Goal: Find specific page/section: Find specific page/section

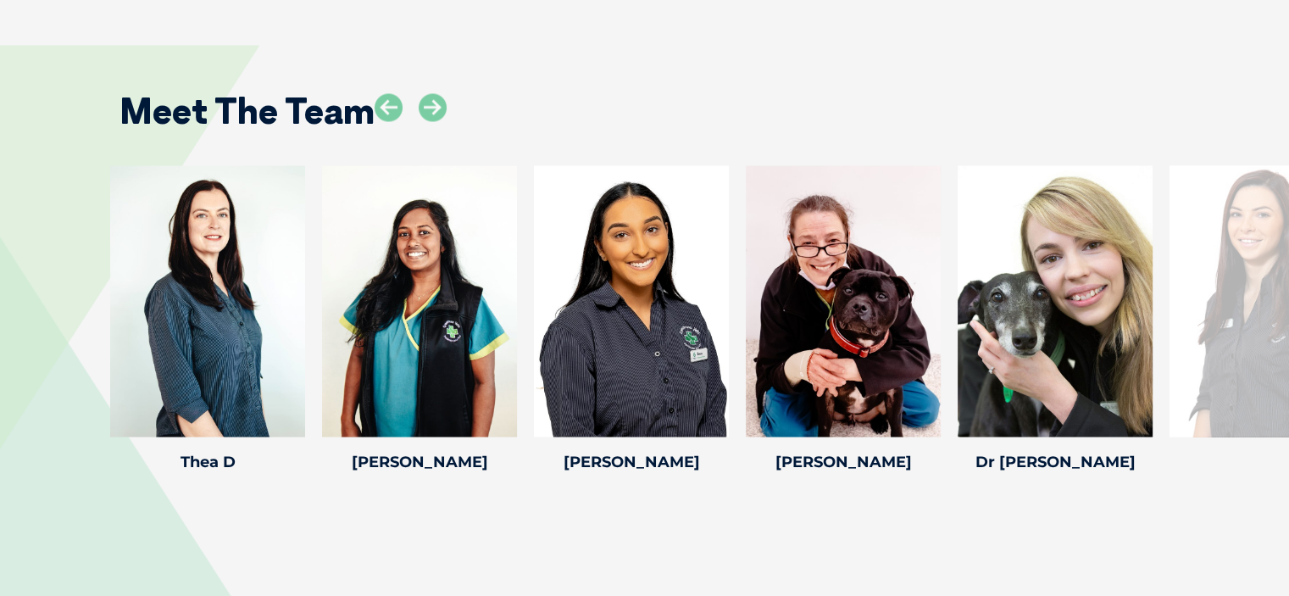
scroll to position [2961, 0]
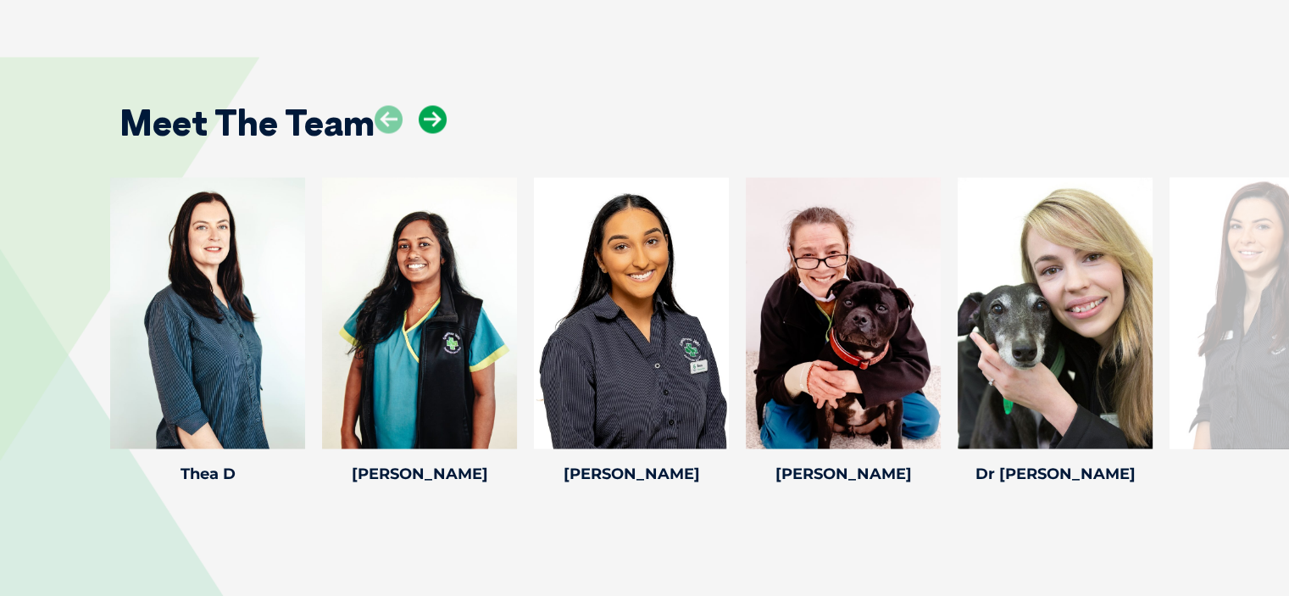
click at [431, 105] on icon at bounding box center [433, 119] width 28 height 28
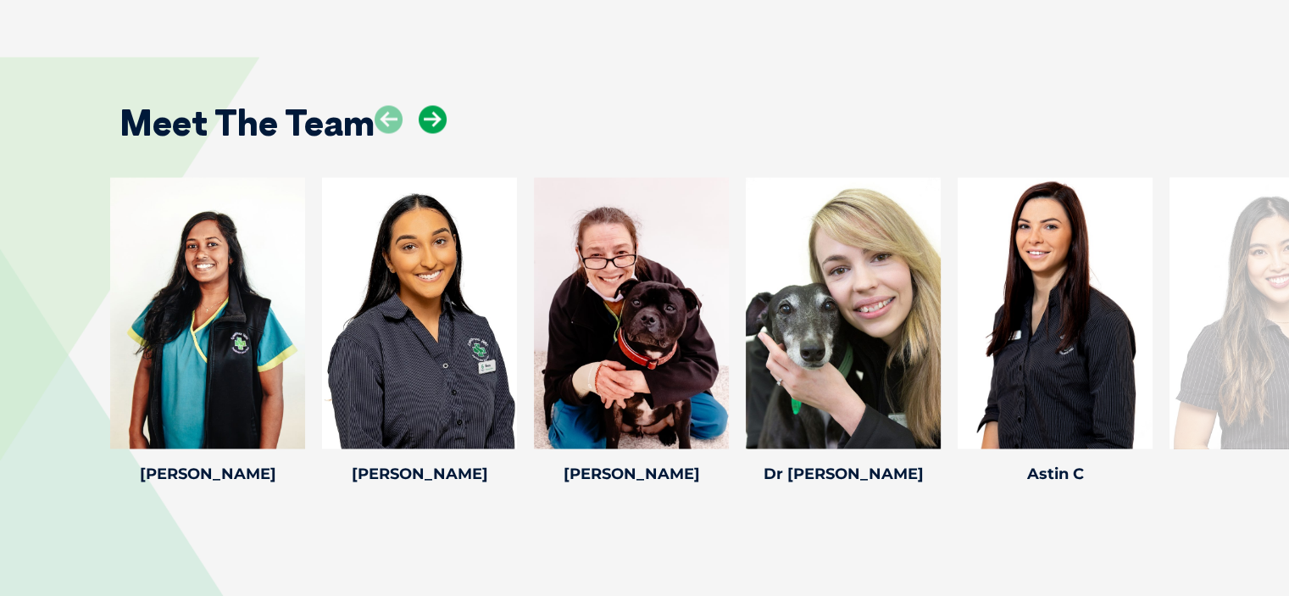
click at [431, 105] on icon at bounding box center [433, 119] width 28 height 28
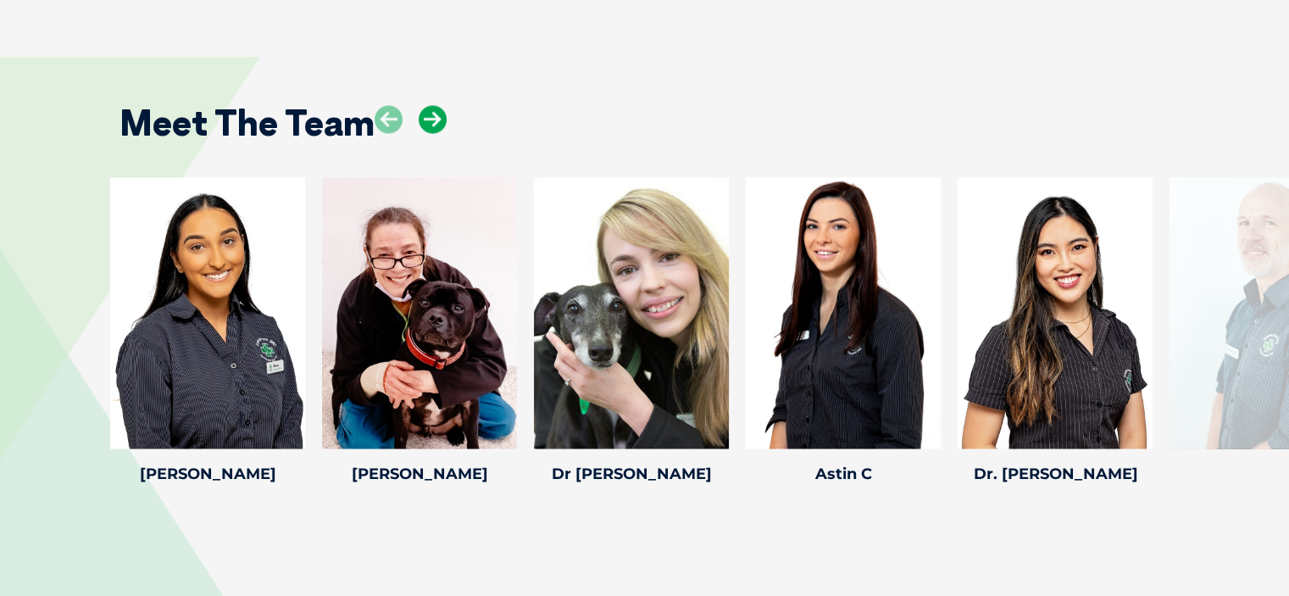
click at [431, 105] on icon at bounding box center [433, 119] width 28 height 28
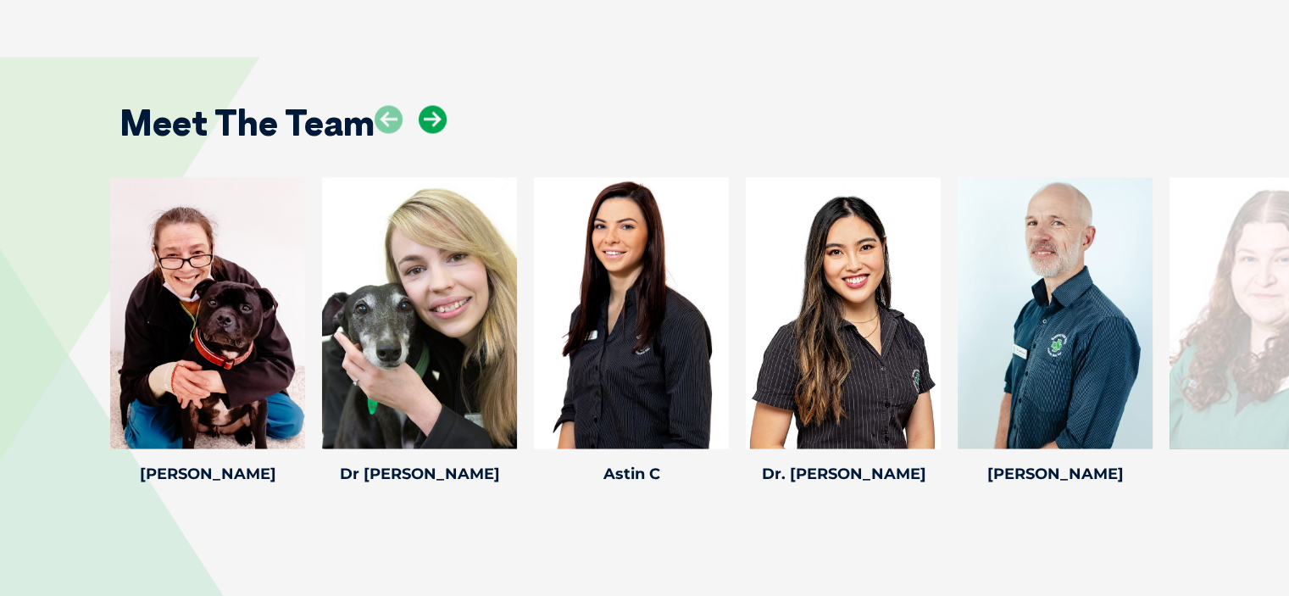
click at [431, 105] on icon at bounding box center [433, 119] width 28 height 28
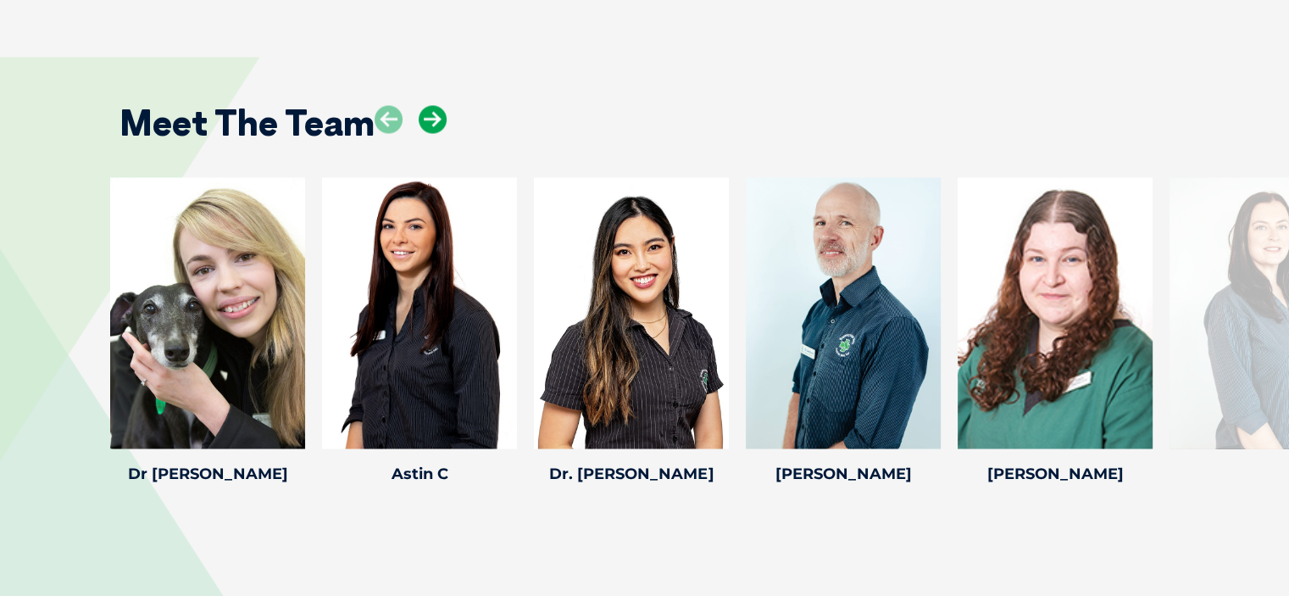
click at [431, 105] on icon at bounding box center [433, 119] width 28 height 28
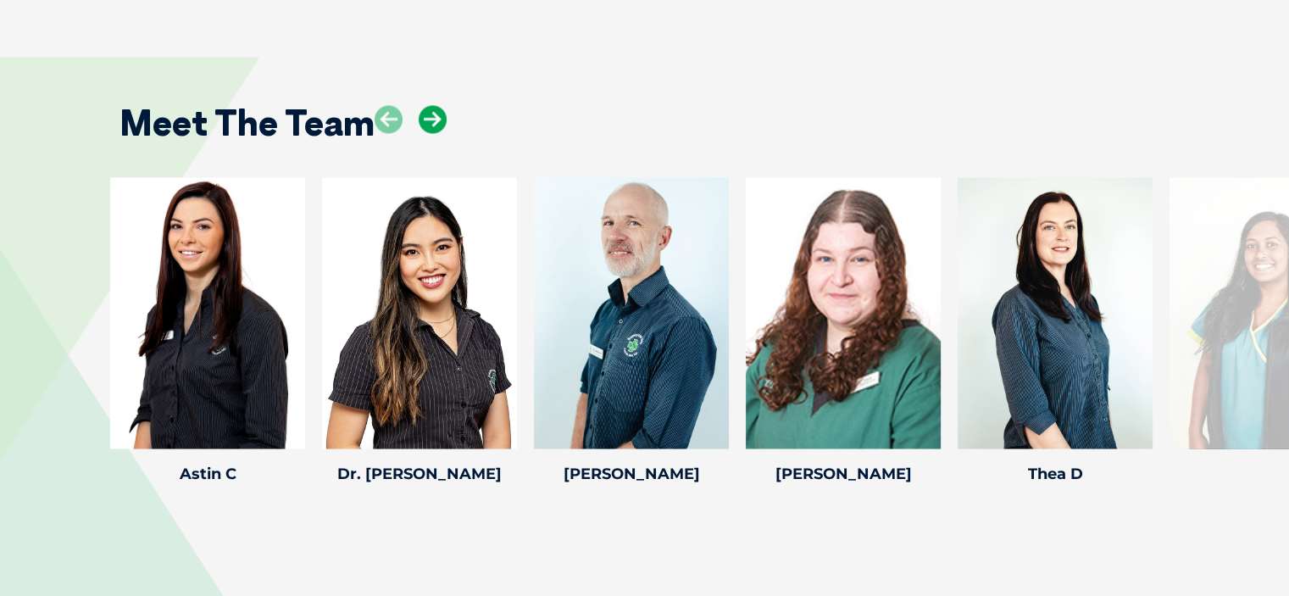
click at [431, 105] on icon at bounding box center [433, 119] width 28 height 28
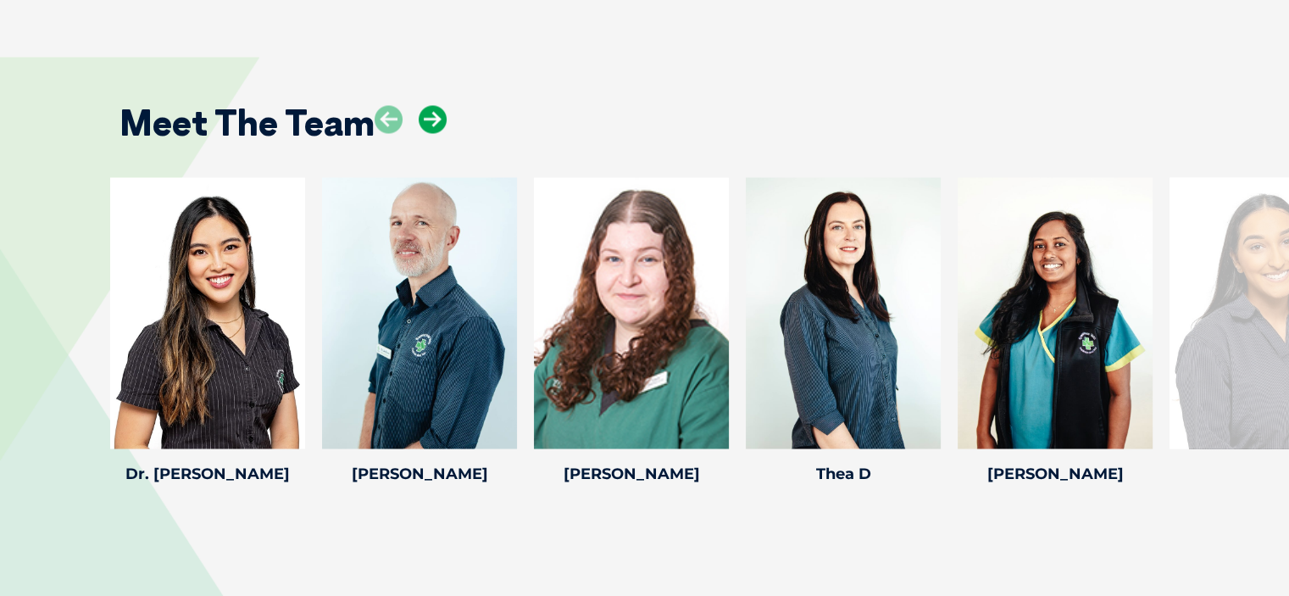
click at [431, 105] on icon at bounding box center [433, 119] width 28 height 28
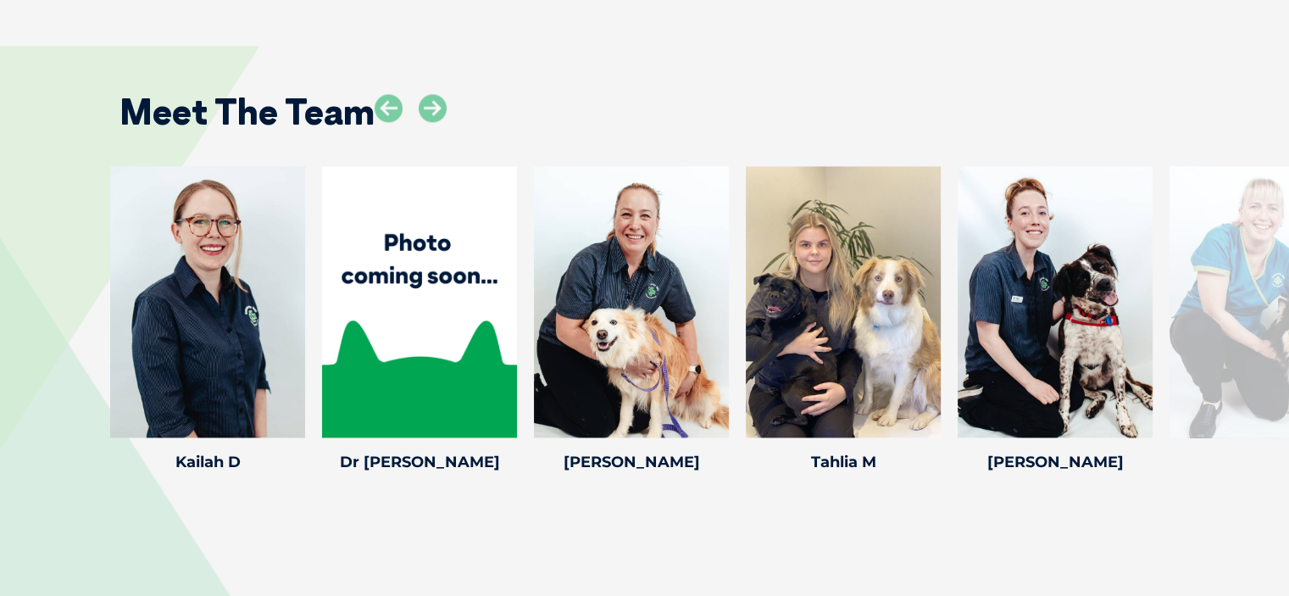
scroll to position [2415, 0]
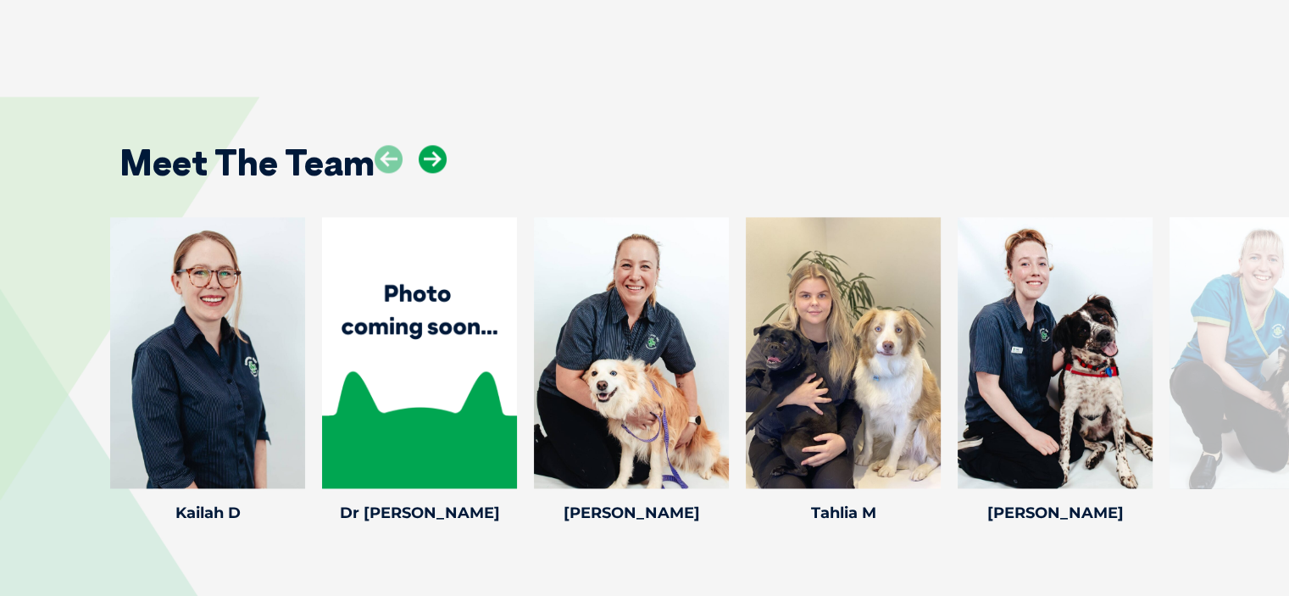
click at [431, 145] on icon at bounding box center [433, 159] width 28 height 28
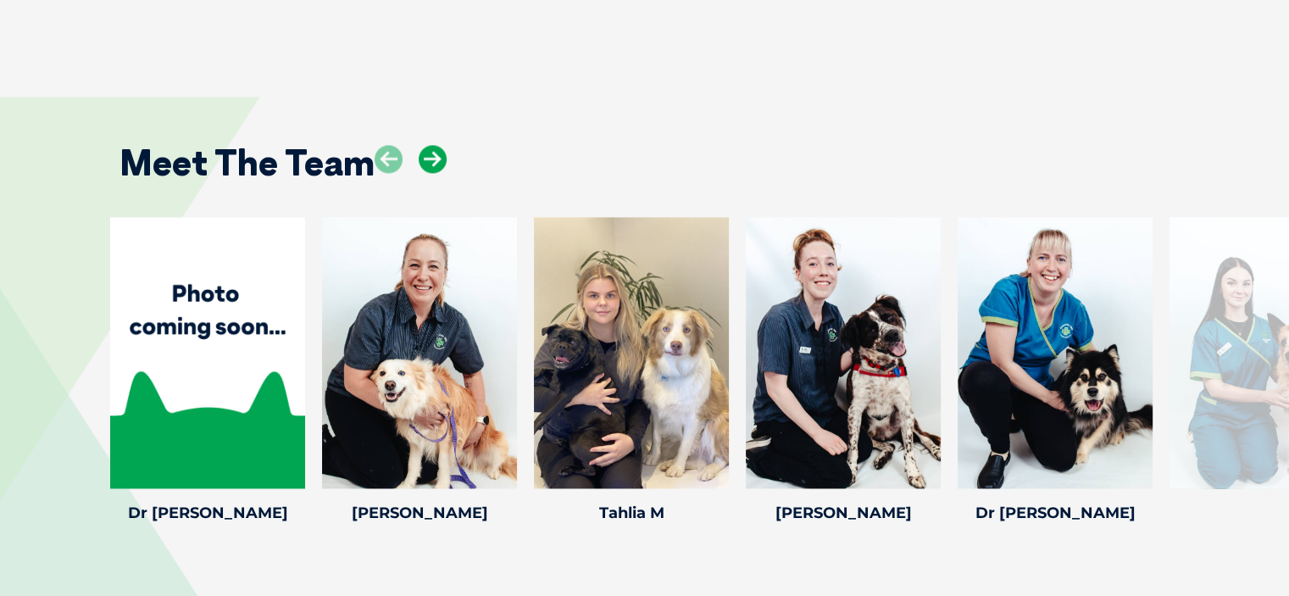
click at [431, 145] on icon at bounding box center [433, 159] width 28 height 28
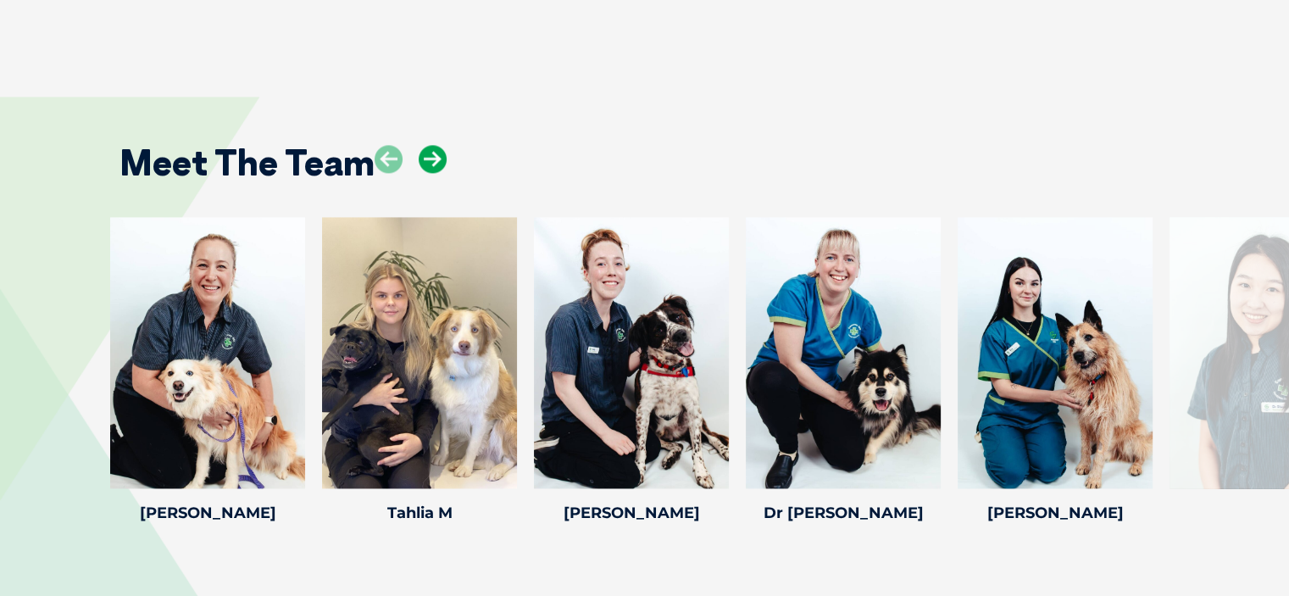
click at [431, 145] on icon at bounding box center [433, 159] width 28 height 28
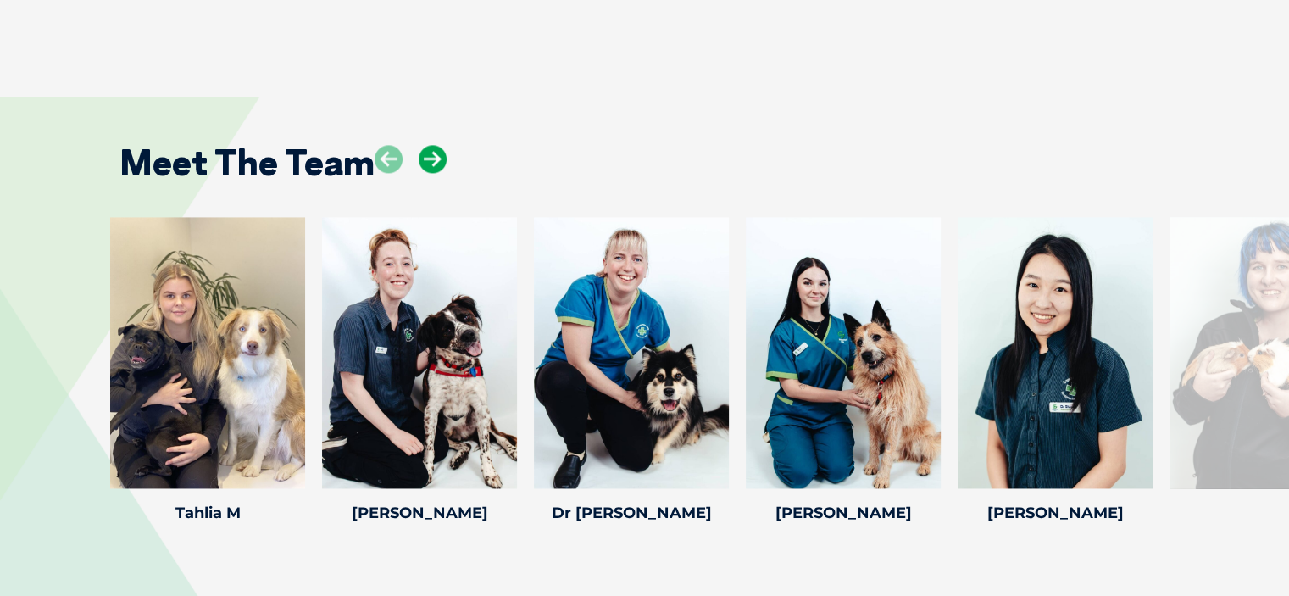
click at [431, 145] on icon at bounding box center [433, 159] width 28 height 28
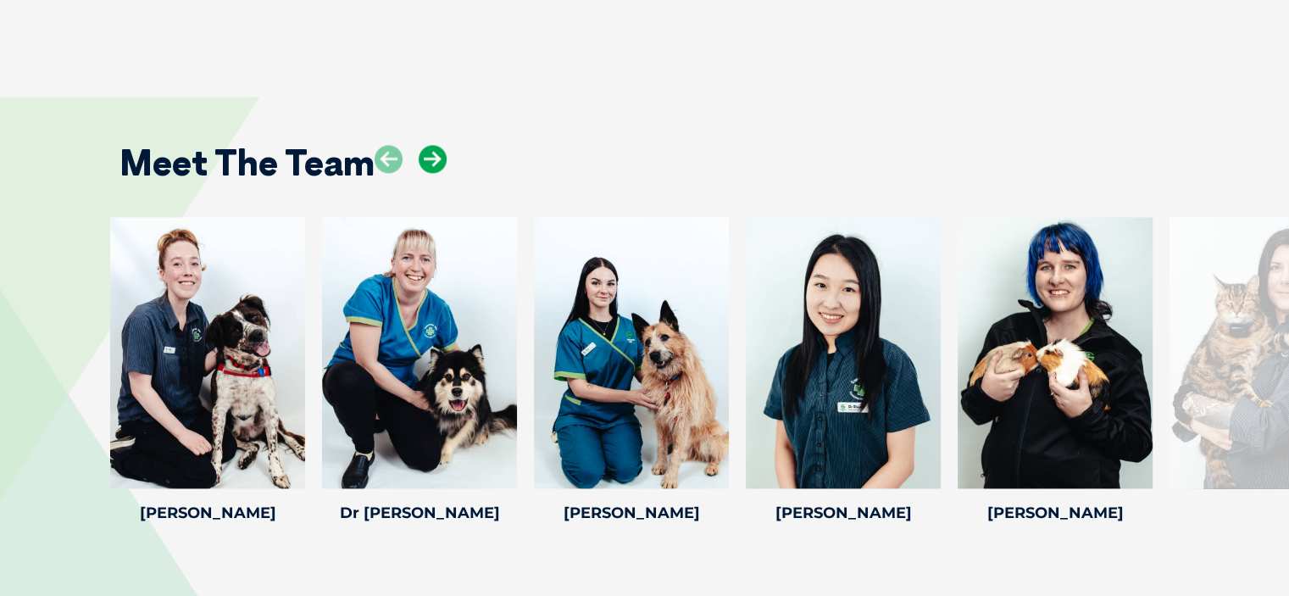
click at [431, 145] on icon at bounding box center [433, 159] width 28 height 28
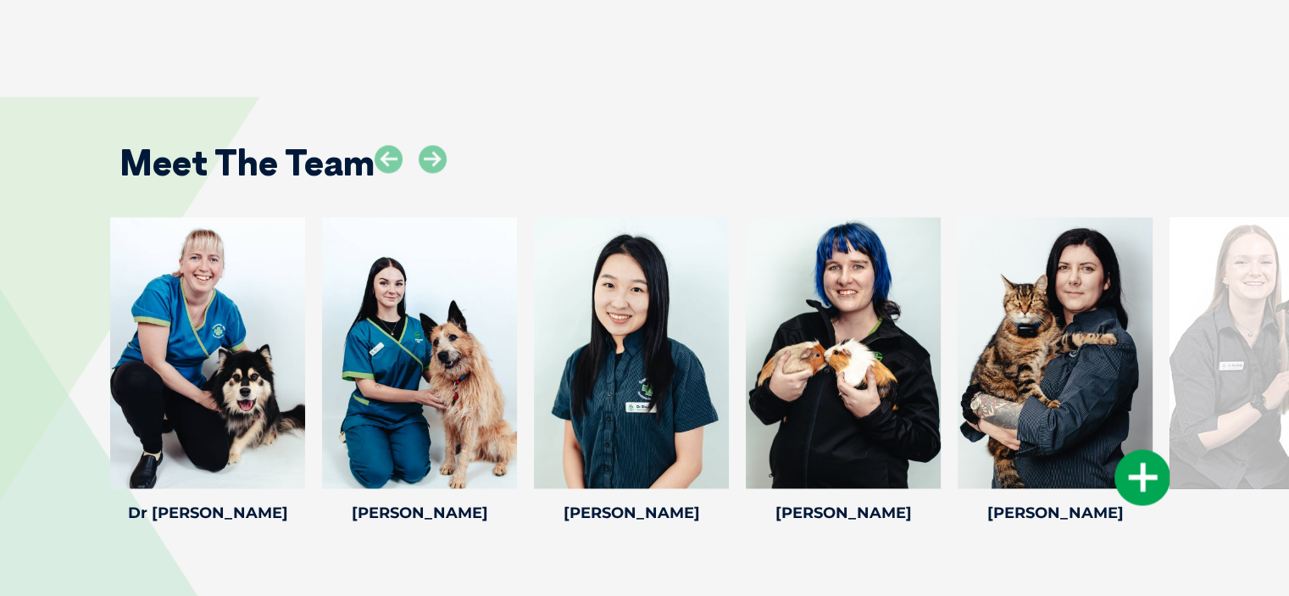
click at [995, 333] on div at bounding box center [1055, 352] width 195 height 271
click at [1048, 348] on div at bounding box center [1055, 352] width 195 height 271
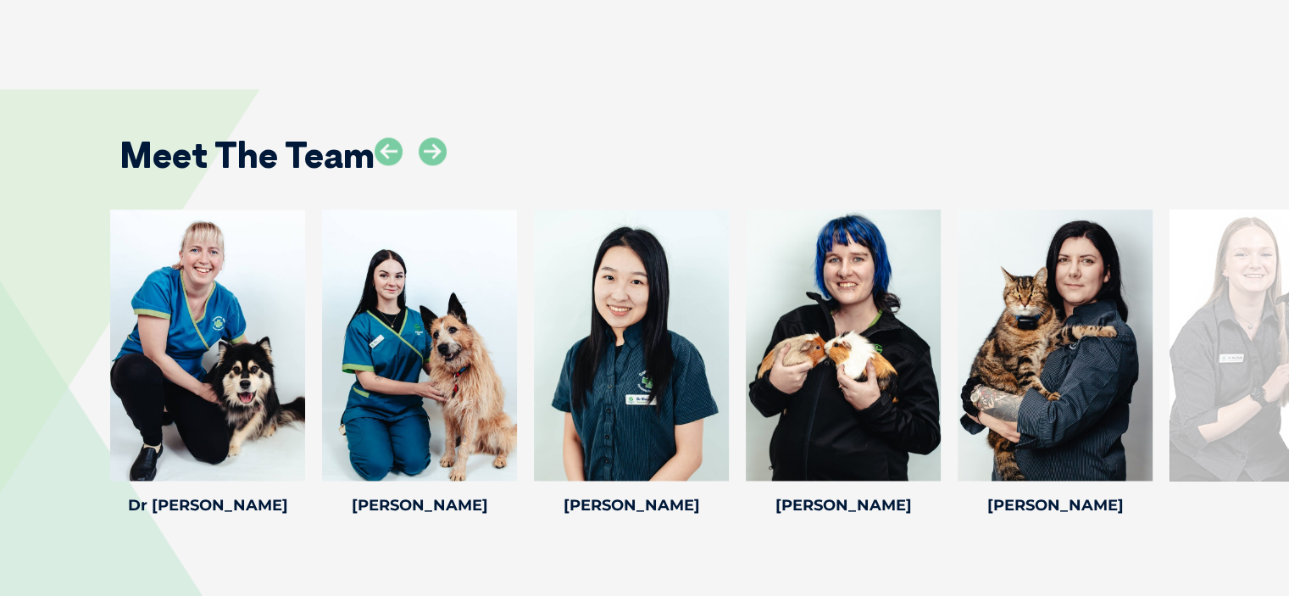
scroll to position [2456, 0]
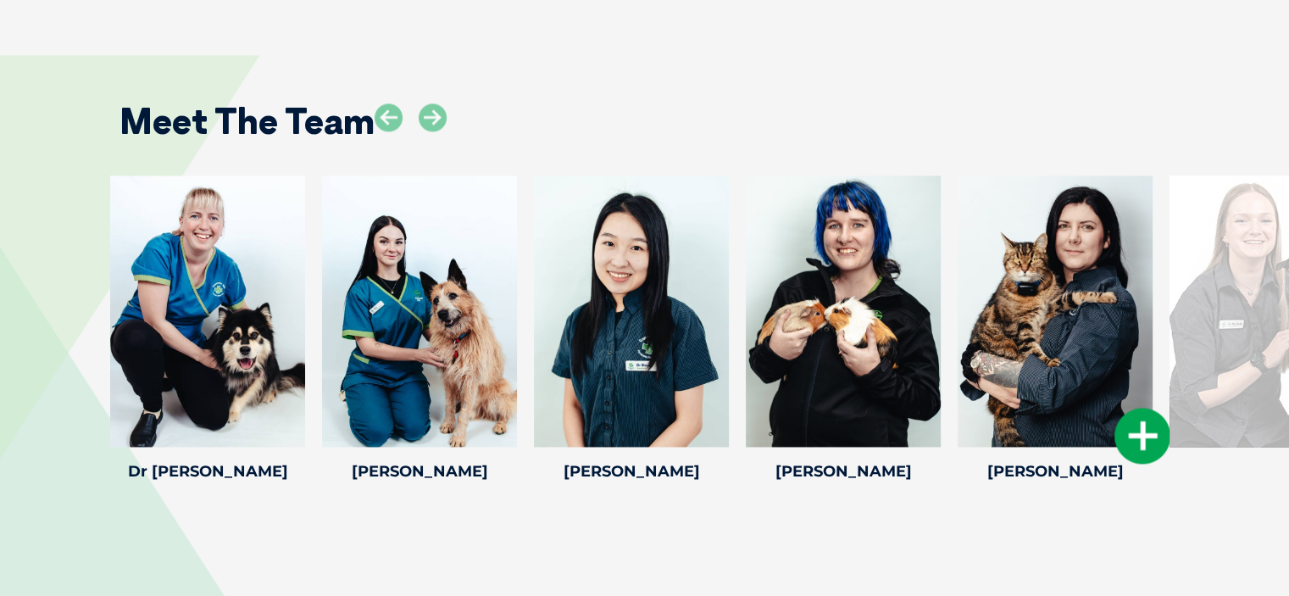
click at [1014, 372] on div at bounding box center [1055, 310] width 195 height 271
click at [1051, 464] on h4 "[PERSON_NAME]" at bounding box center [1055, 471] width 195 height 15
